Goal: Find specific page/section: Find specific page/section

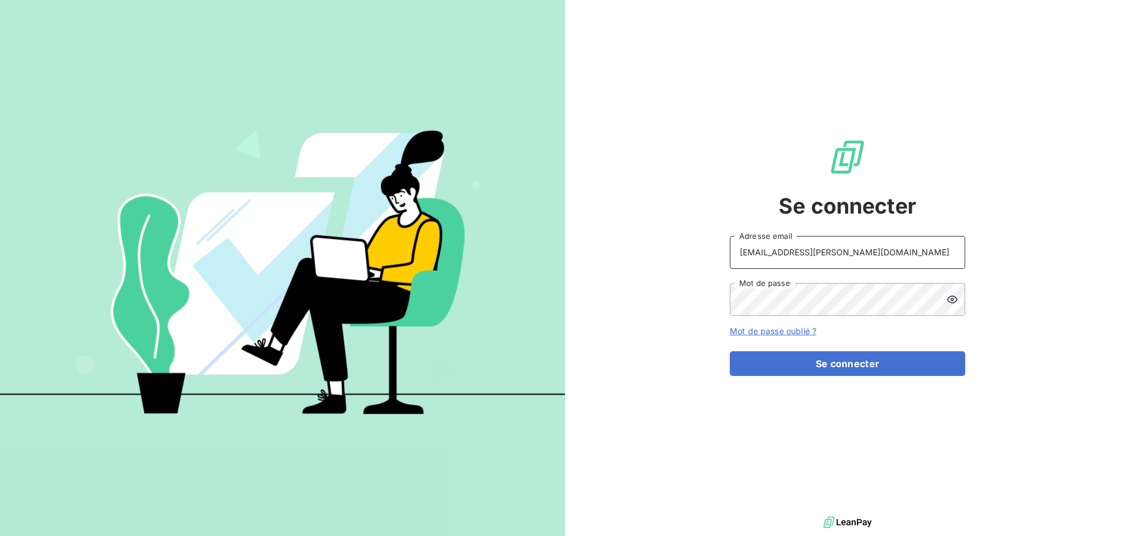
click at [826, 245] on input "[EMAIL_ADDRESS][PERSON_NAME][DOMAIN_NAME]" at bounding box center [847, 252] width 235 height 33
type input "[PERSON_NAME][EMAIL_ADDRESS][PERSON_NAME][DOMAIN_NAME]"
click at [822, 361] on button "Se connecter" at bounding box center [847, 363] width 235 height 25
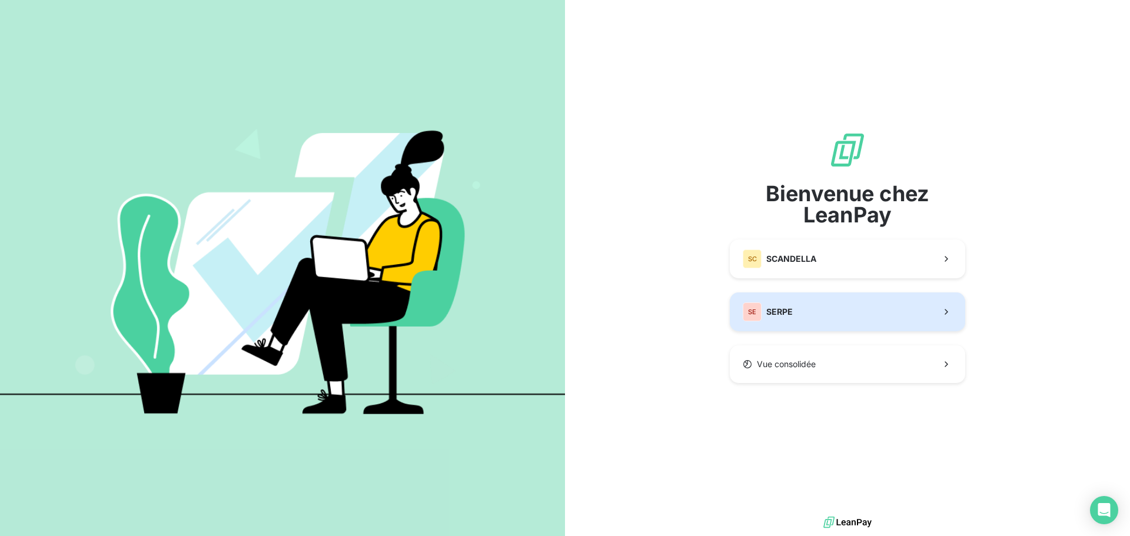
click at [802, 309] on button "SE SERPE" at bounding box center [847, 312] width 235 height 39
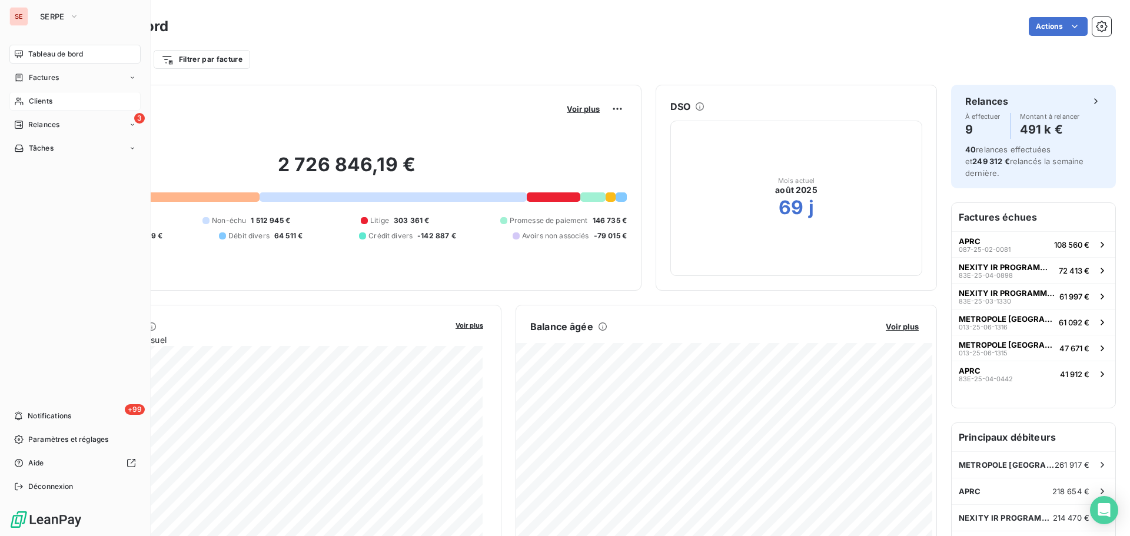
click at [59, 99] on div "Clients" at bounding box center [74, 101] width 131 height 19
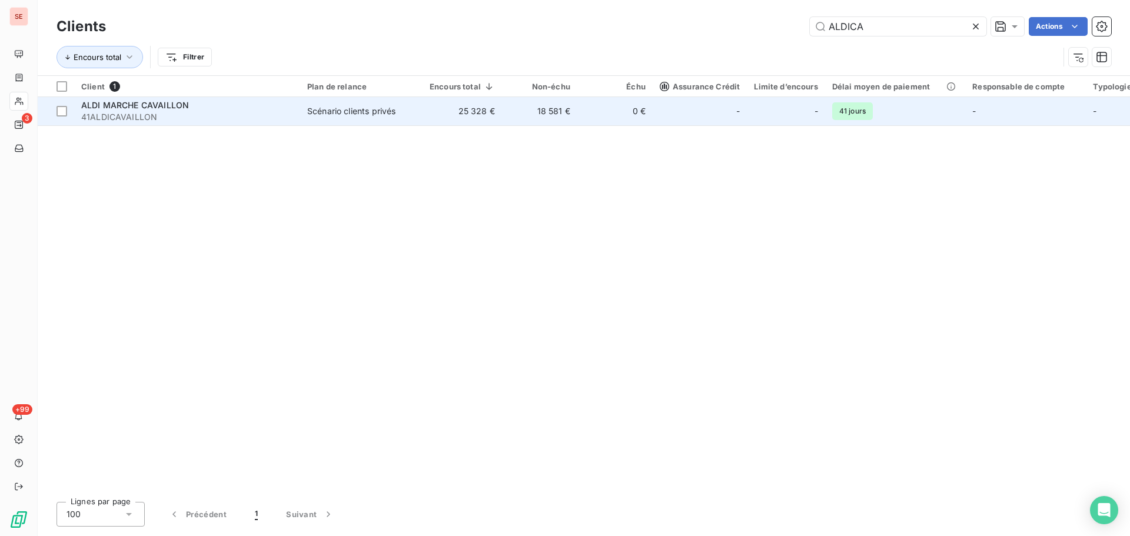
type input "ALDICA"
click at [357, 124] on td "Scénario clients privés" at bounding box center [361, 111] width 122 height 28
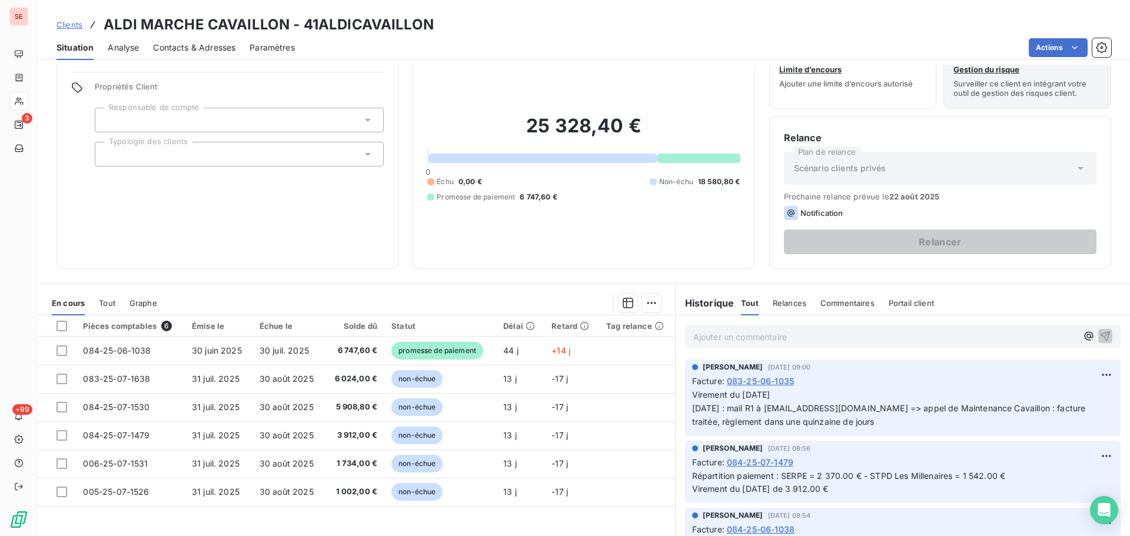
scroll to position [59, 0]
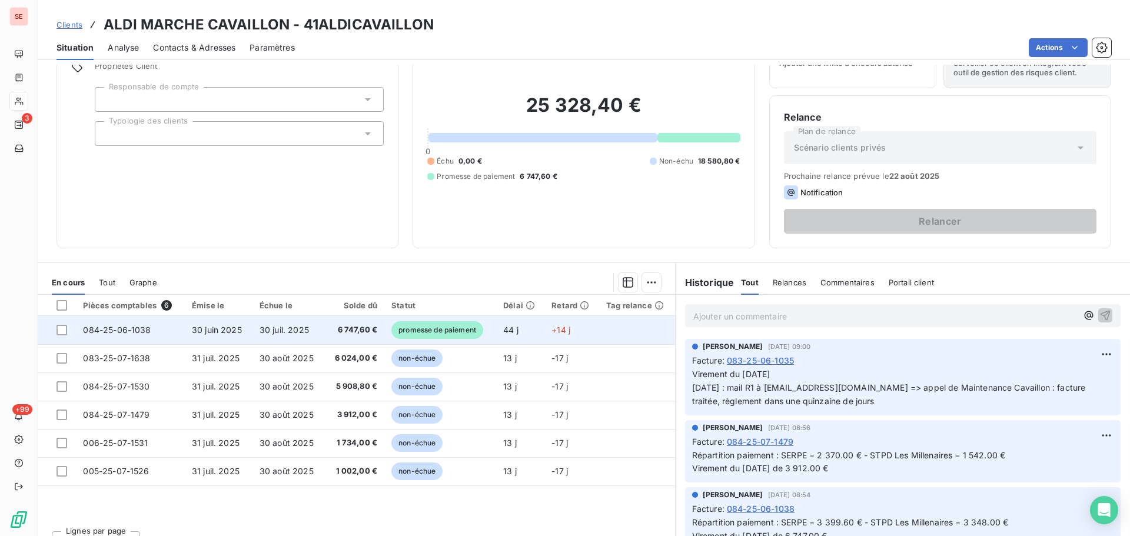
click at [327, 331] on td "6 747,60 €" at bounding box center [354, 330] width 60 height 28
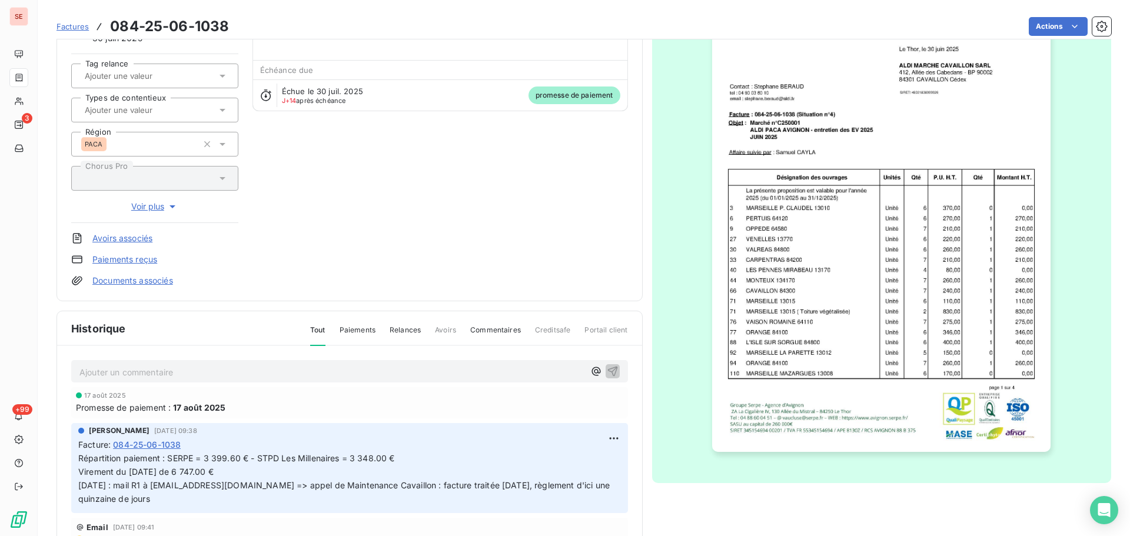
scroll to position [172, 0]
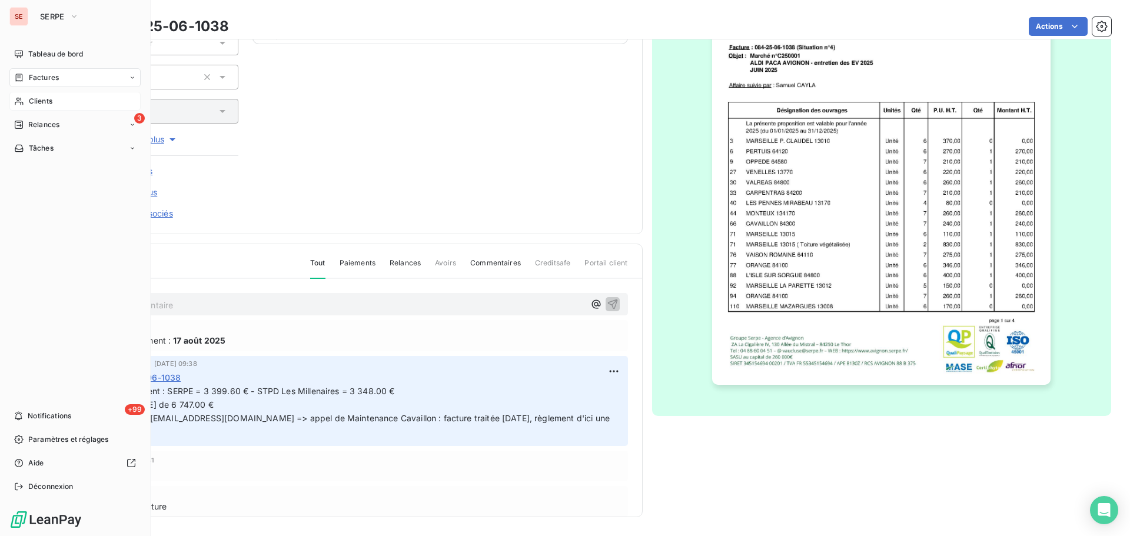
click at [52, 101] on span "Clients" at bounding box center [41, 101] width 24 height 11
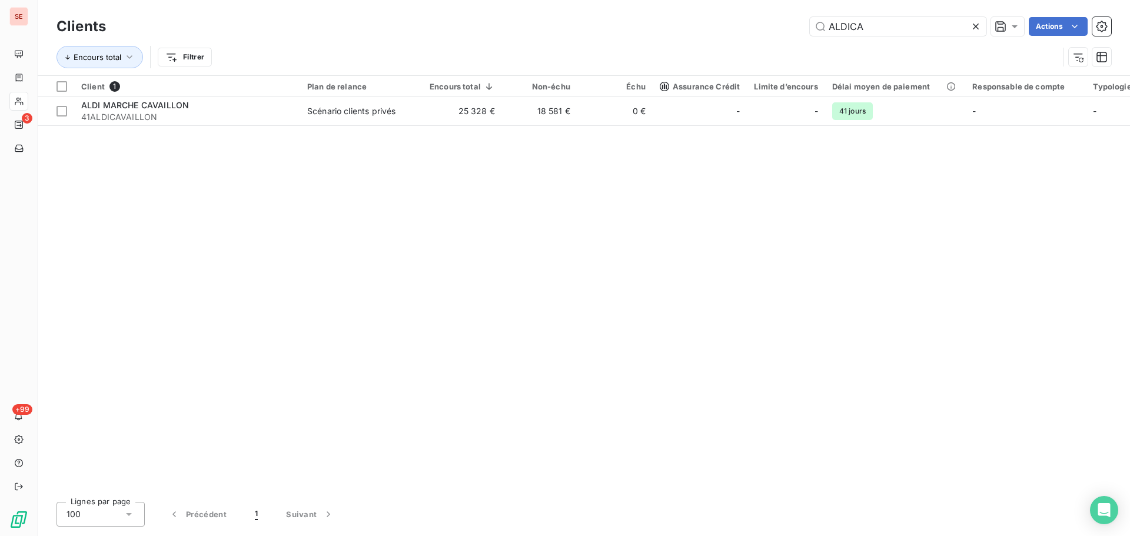
drag, startPoint x: 888, startPoint y: 25, endPoint x: 788, endPoint y: 21, distance: 99.6
click at [788, 21] on div "ALDICA Actions" at bounding box center [615, 26] width 991 height 19
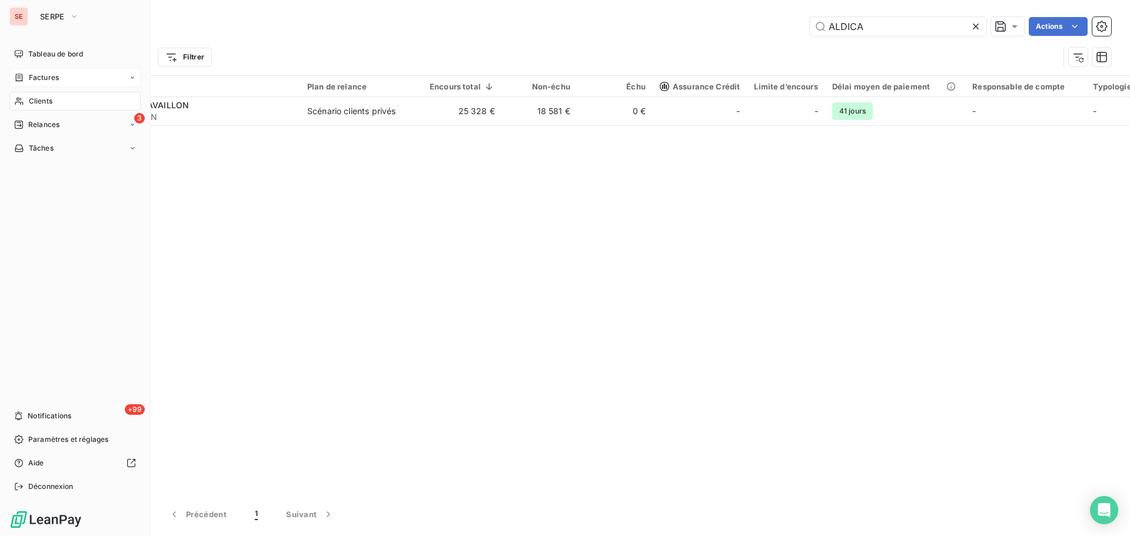
click at [29, 79] on span "Factures" at bounding box center [44, 77] width 30 height 11
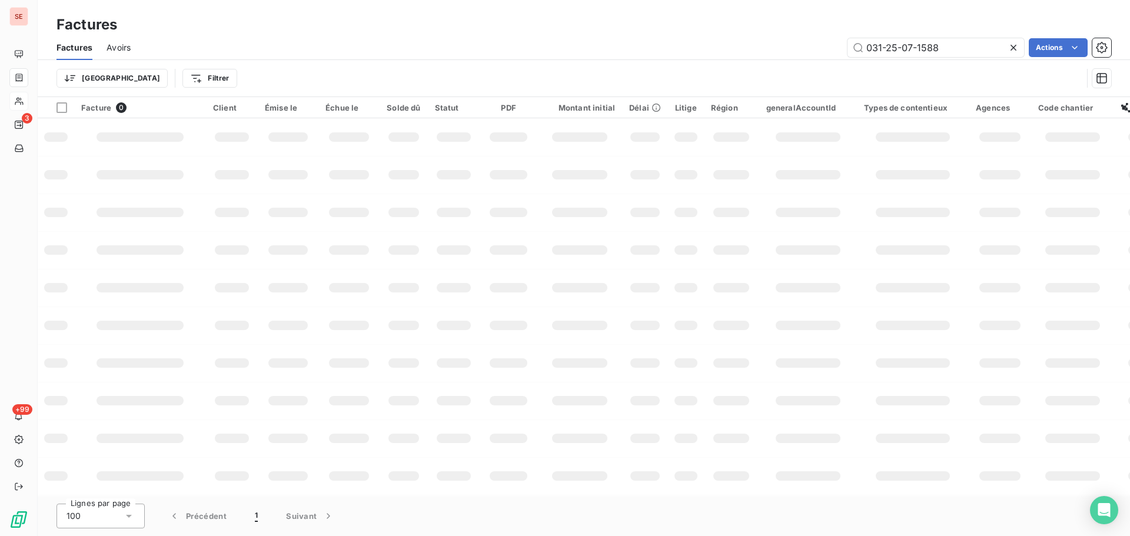
click at [910, 40] on input "031-25-07-1588" at bounding box center [936, 47] width 177 height 19
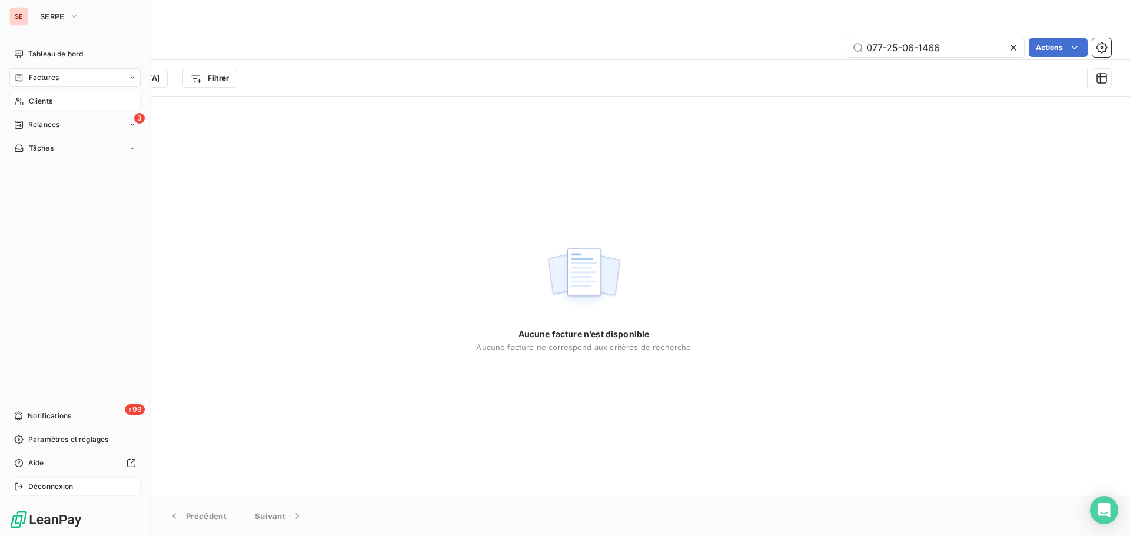
type input "077-25-06-1466"
click at [37, 481] on span "Déconnexion" at bounding box center [50, 486] width 45 height 11
